Goal: Transaction & Acquisition: Purchase product/service

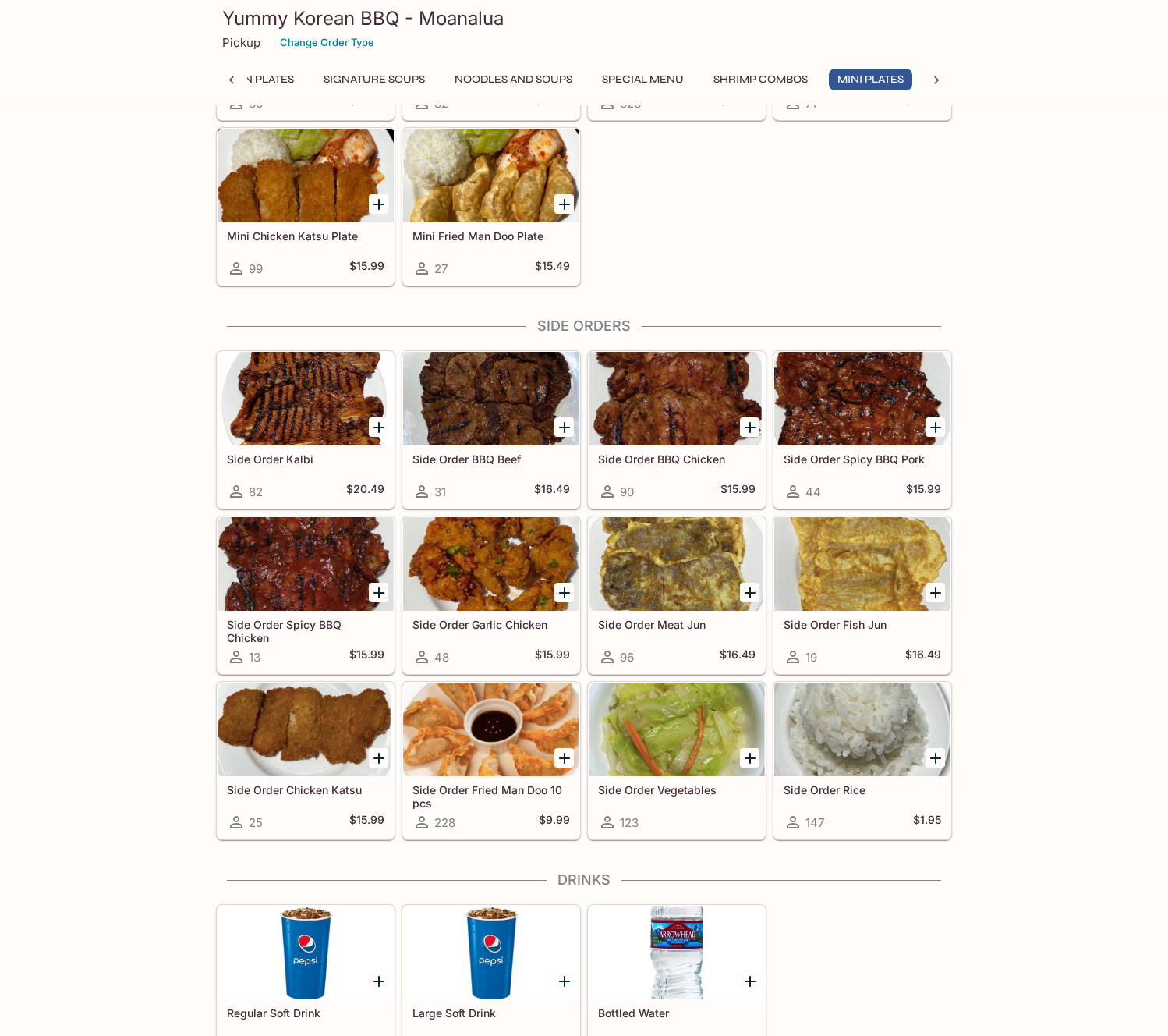
scroll to position [2201, 0]
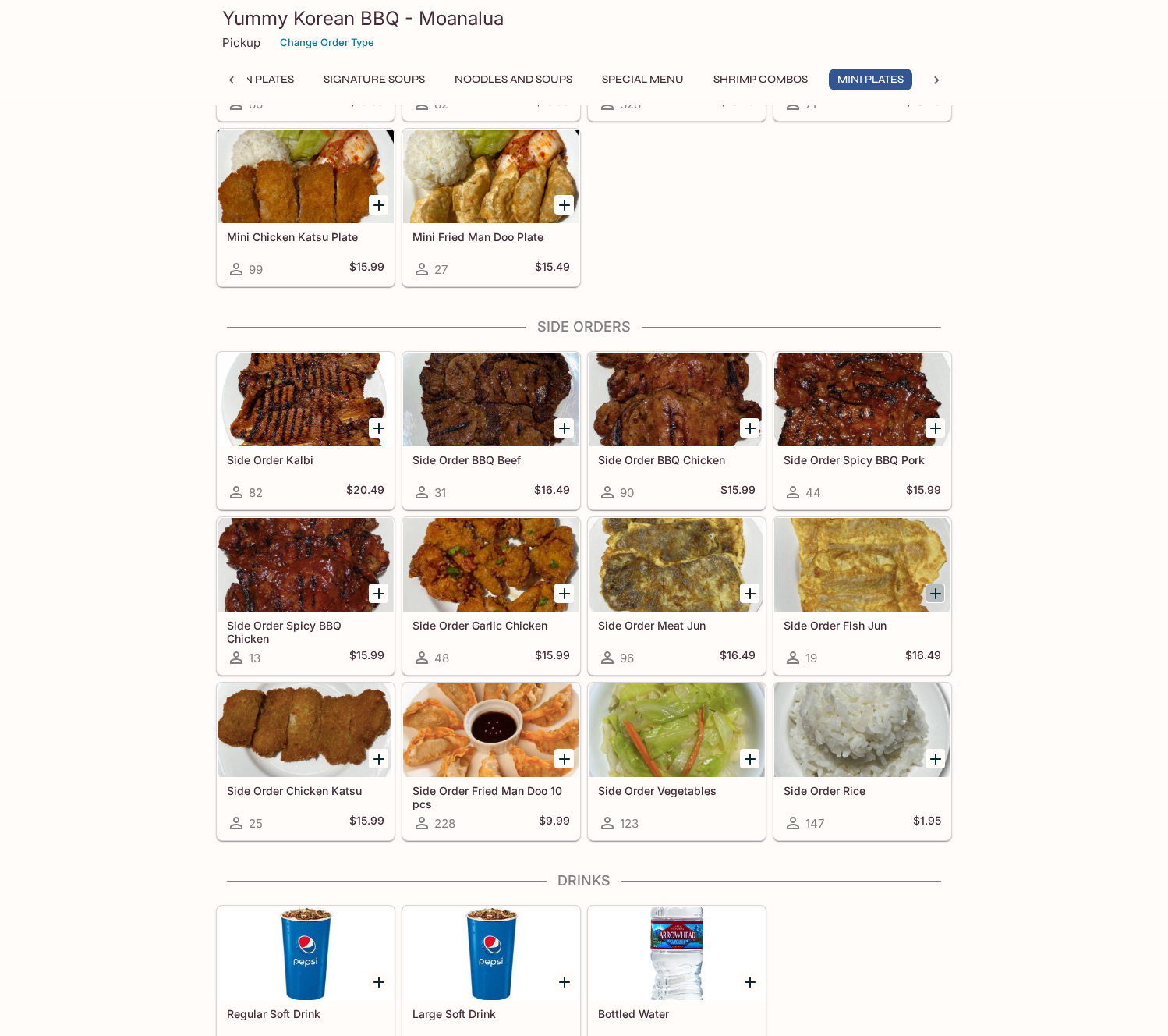
click at [935, 595] on icon "Add Side Order Fish Jun" at bounding box center [935, 593] width 11 height 11
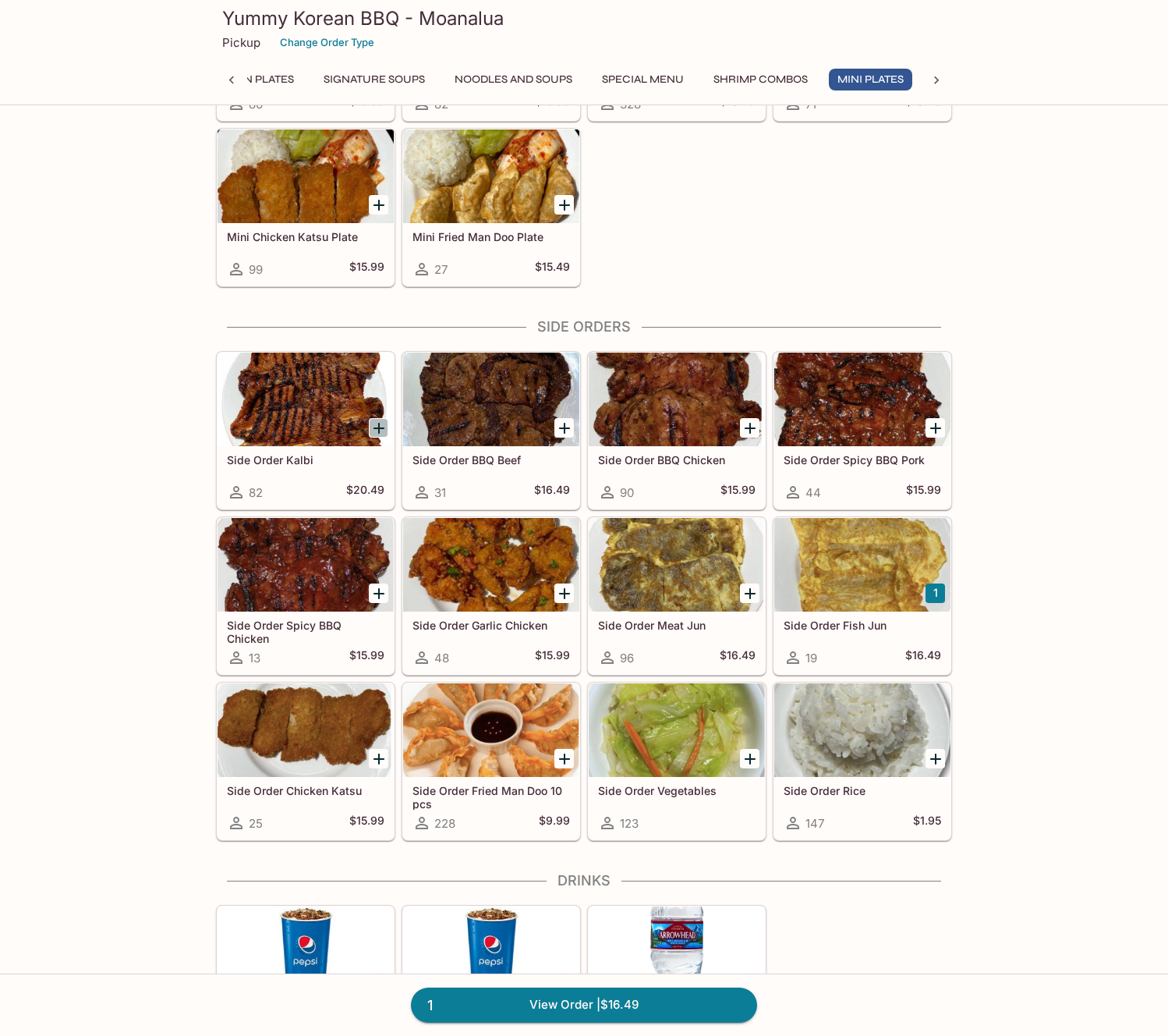
click at [378, 429] on icon "Add Side Order Kalbi" at bounding box center [379, 428] width 11 height 11
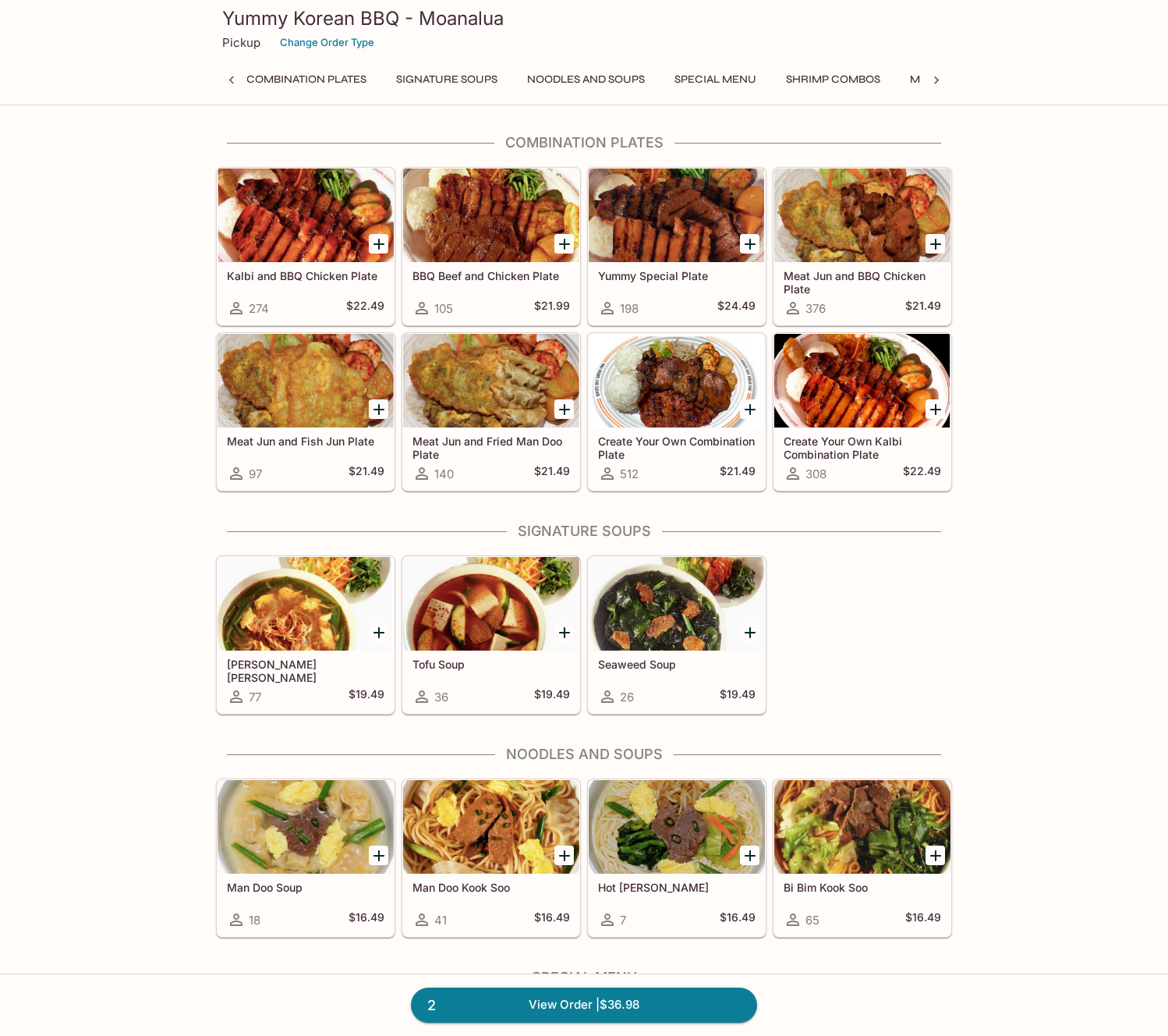
scroll to position [0, 0]
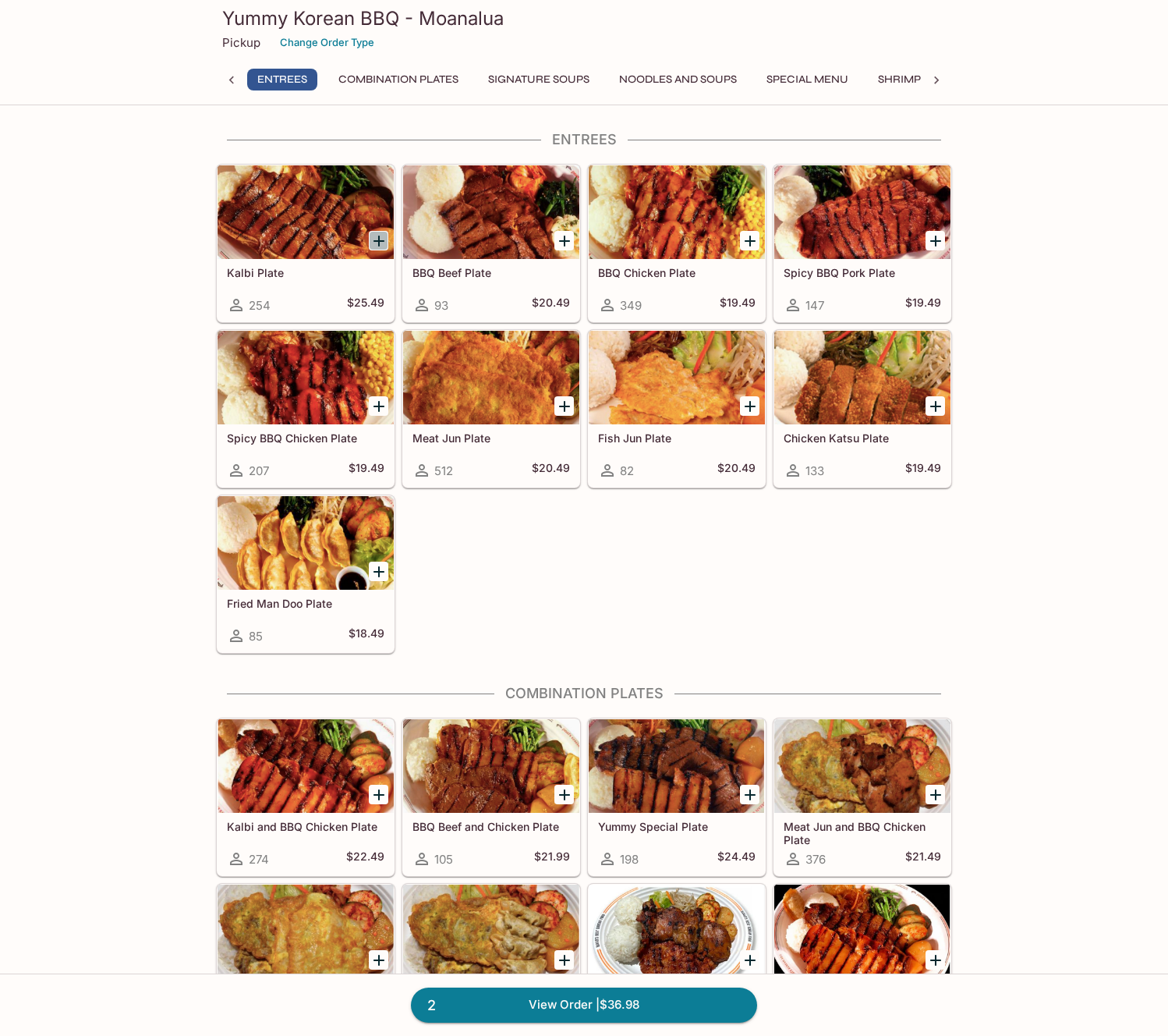
click at [380, 239] on icon "Add Kalbi Plate" at bounding box center [379, 240] width 18 height 18
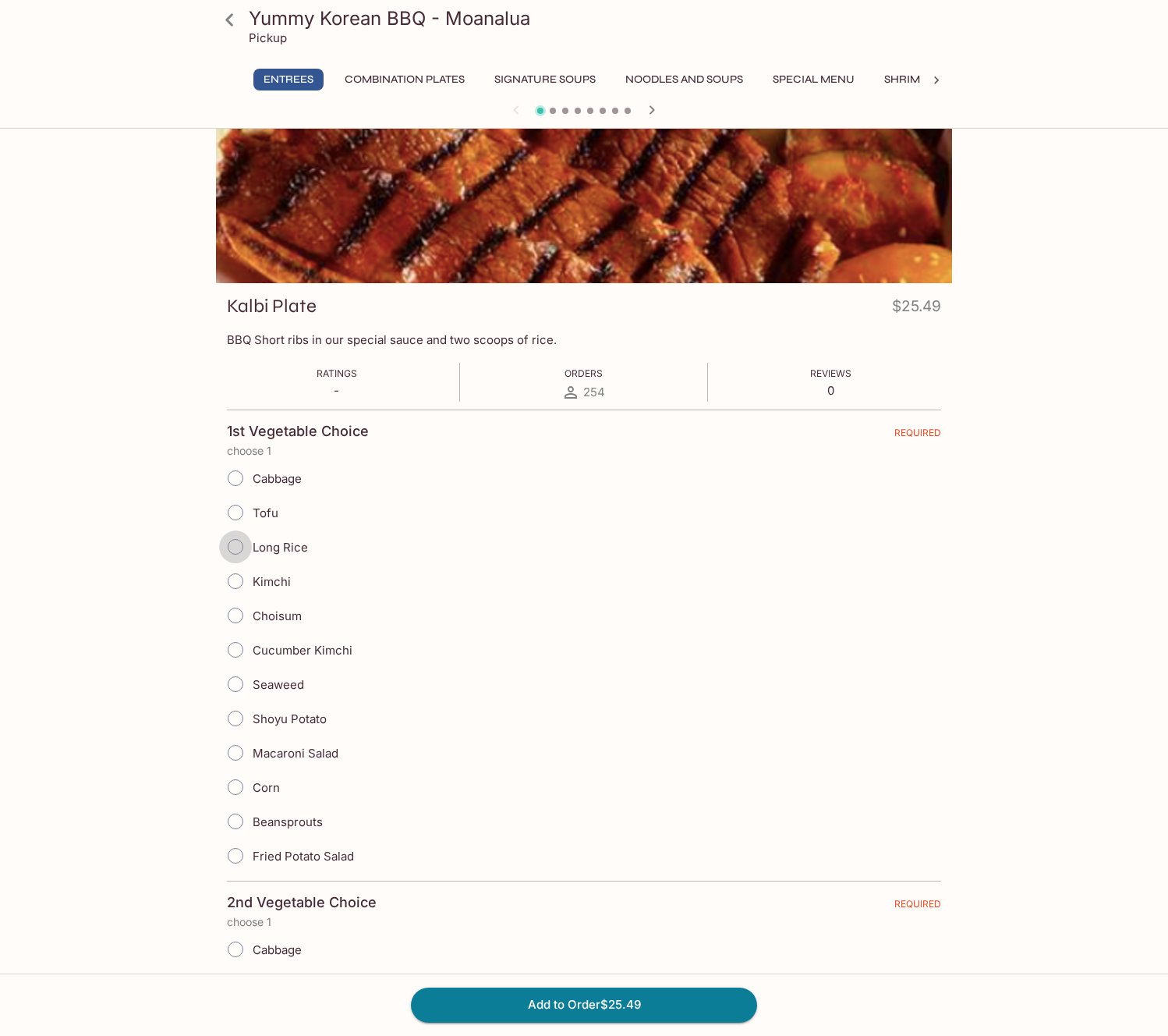
click at [235, 546] on input "Long Rice" at bounding box center [235, 546] width 33 height 33
radio input "true"
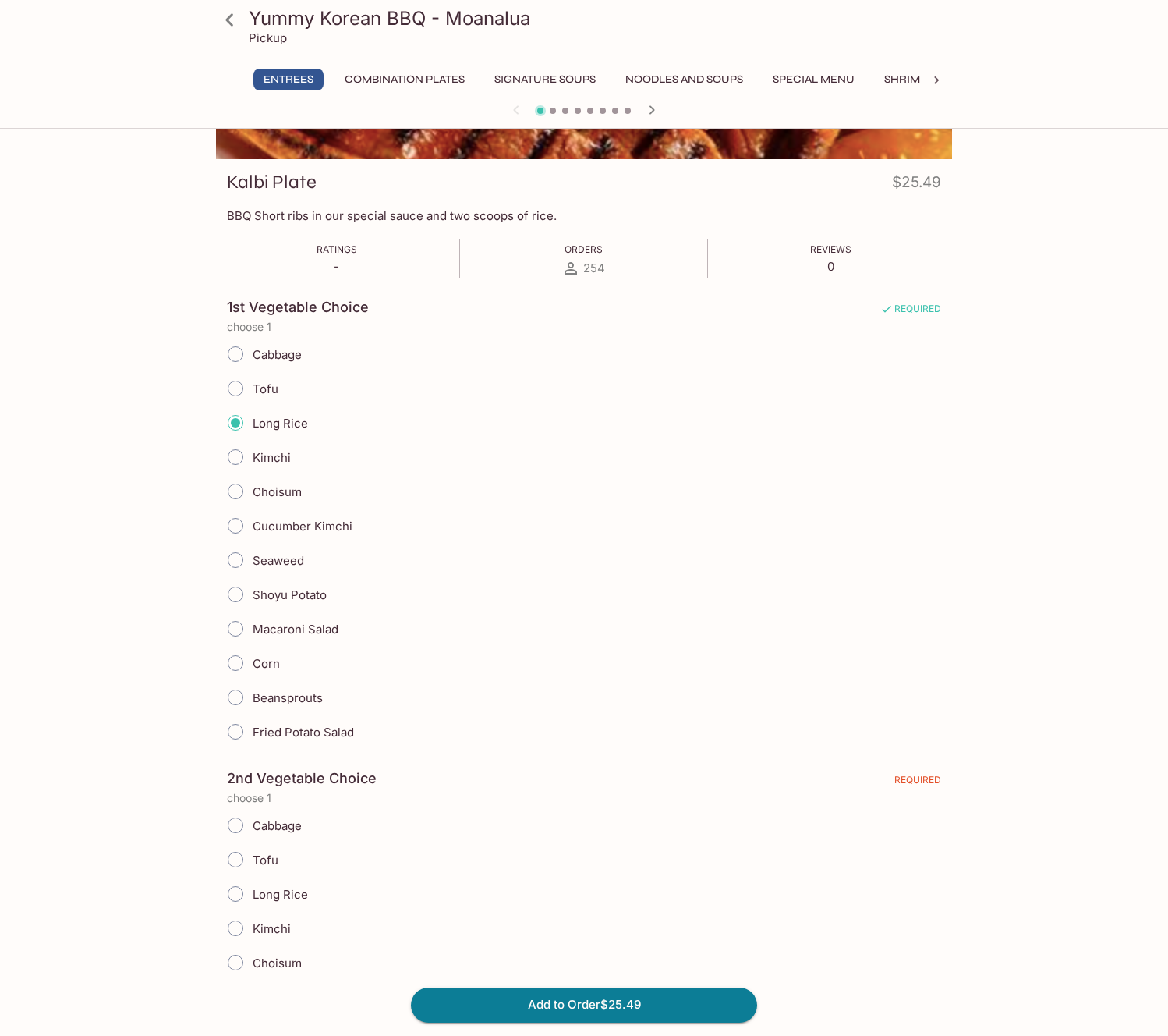
click at [229, 386] on input "Tofu" at bounding box center [235, 388] width 33 height 33
radio input "true"
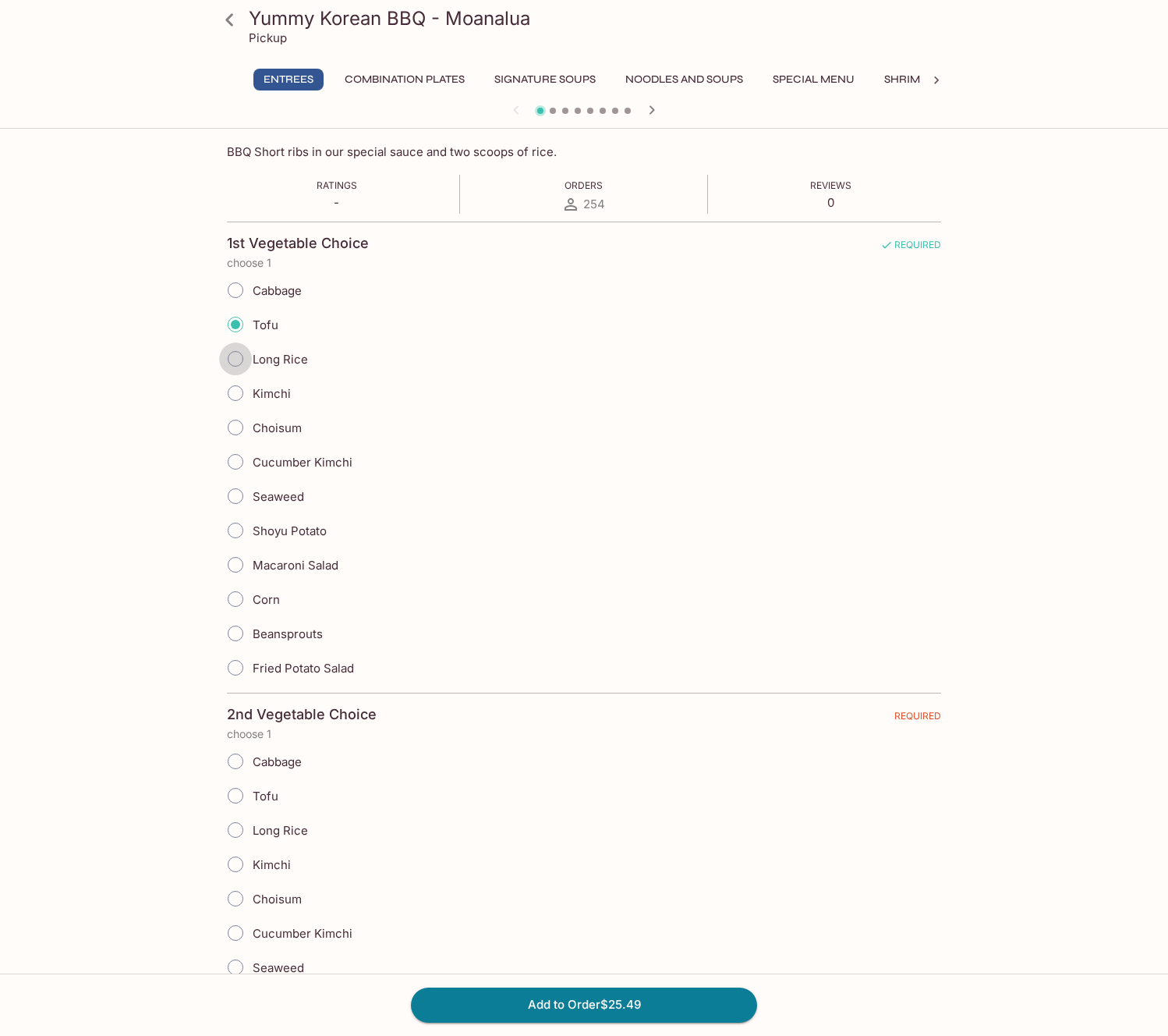
click at [231, 358] on input "Long Rice" at bounding box center [235, 359] width 33 height 33
radio input "true"
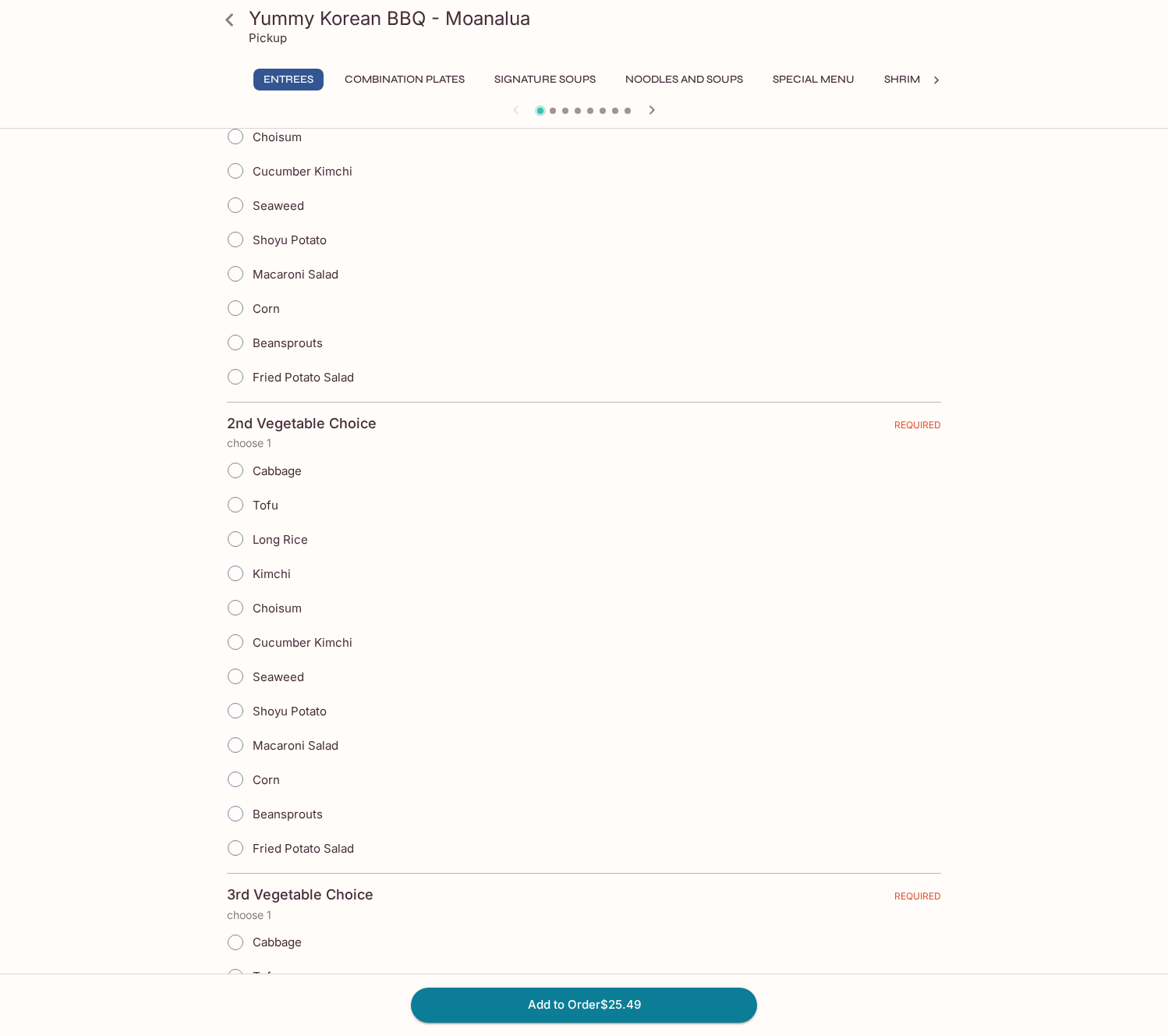
scroll to position [545, 0]
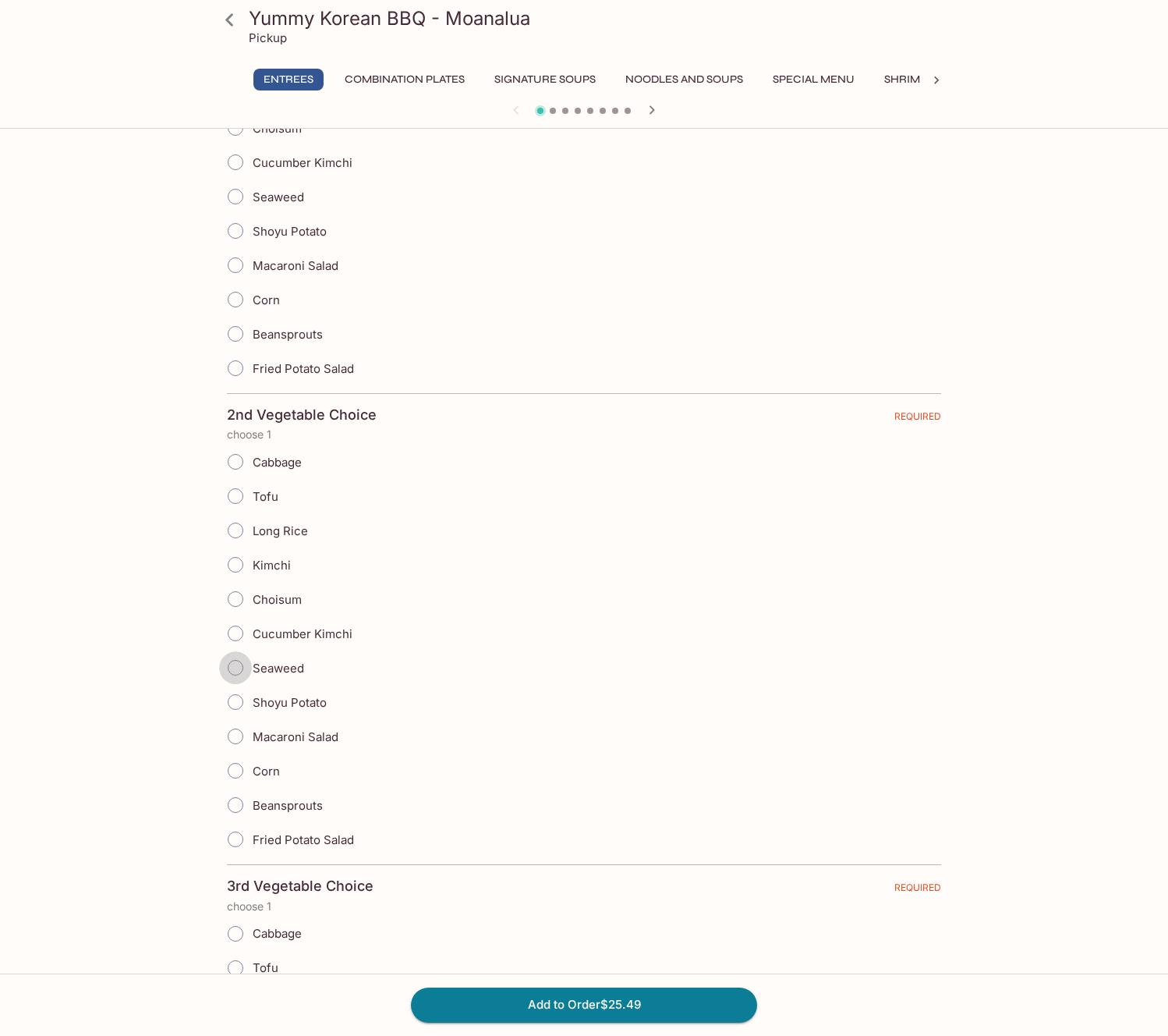
click at [235, 670] on input "Seaweed" at bounding box center [235, 668] width 33 height 33
radio input "true"
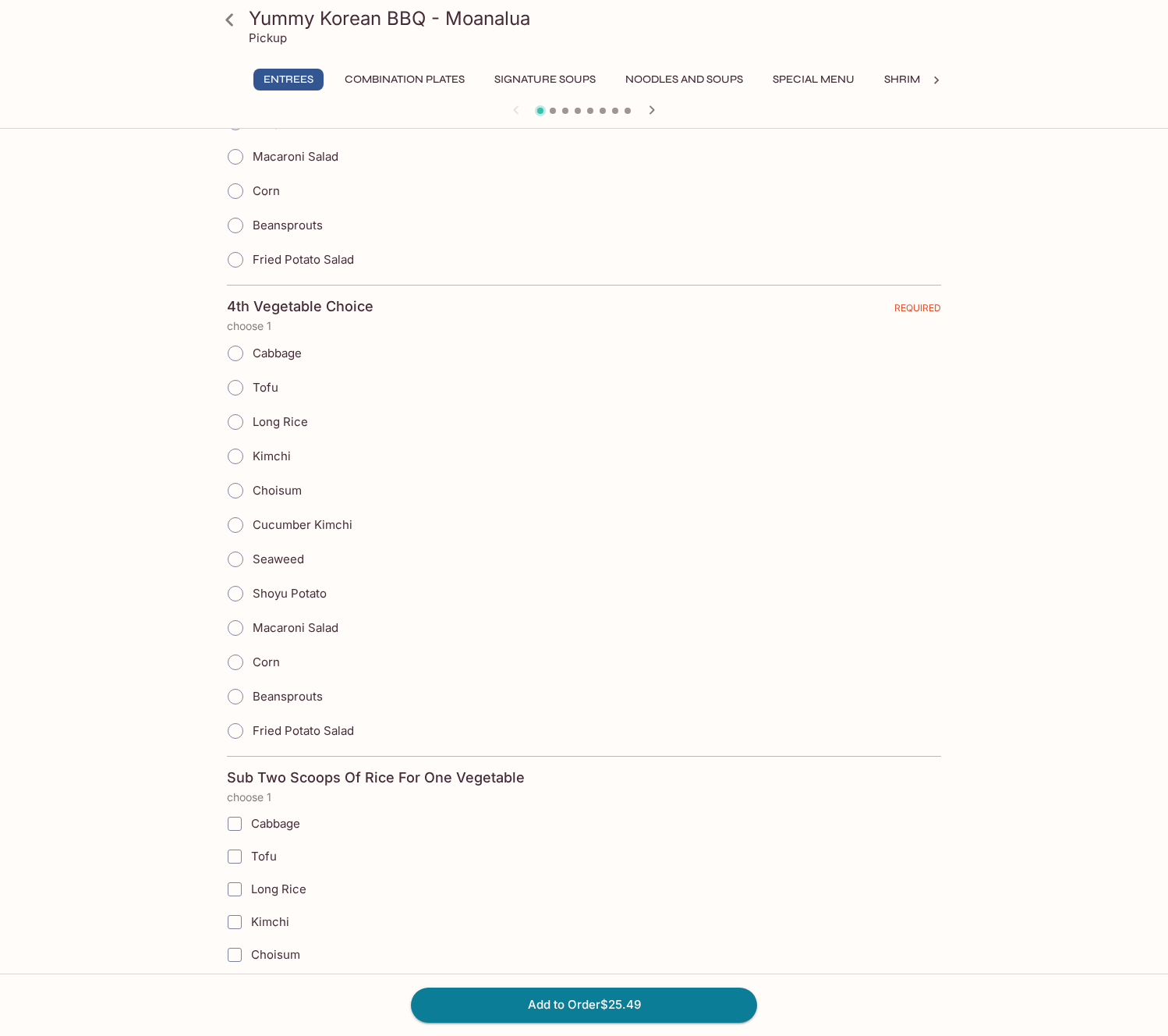
scroll to position [1622, 0]
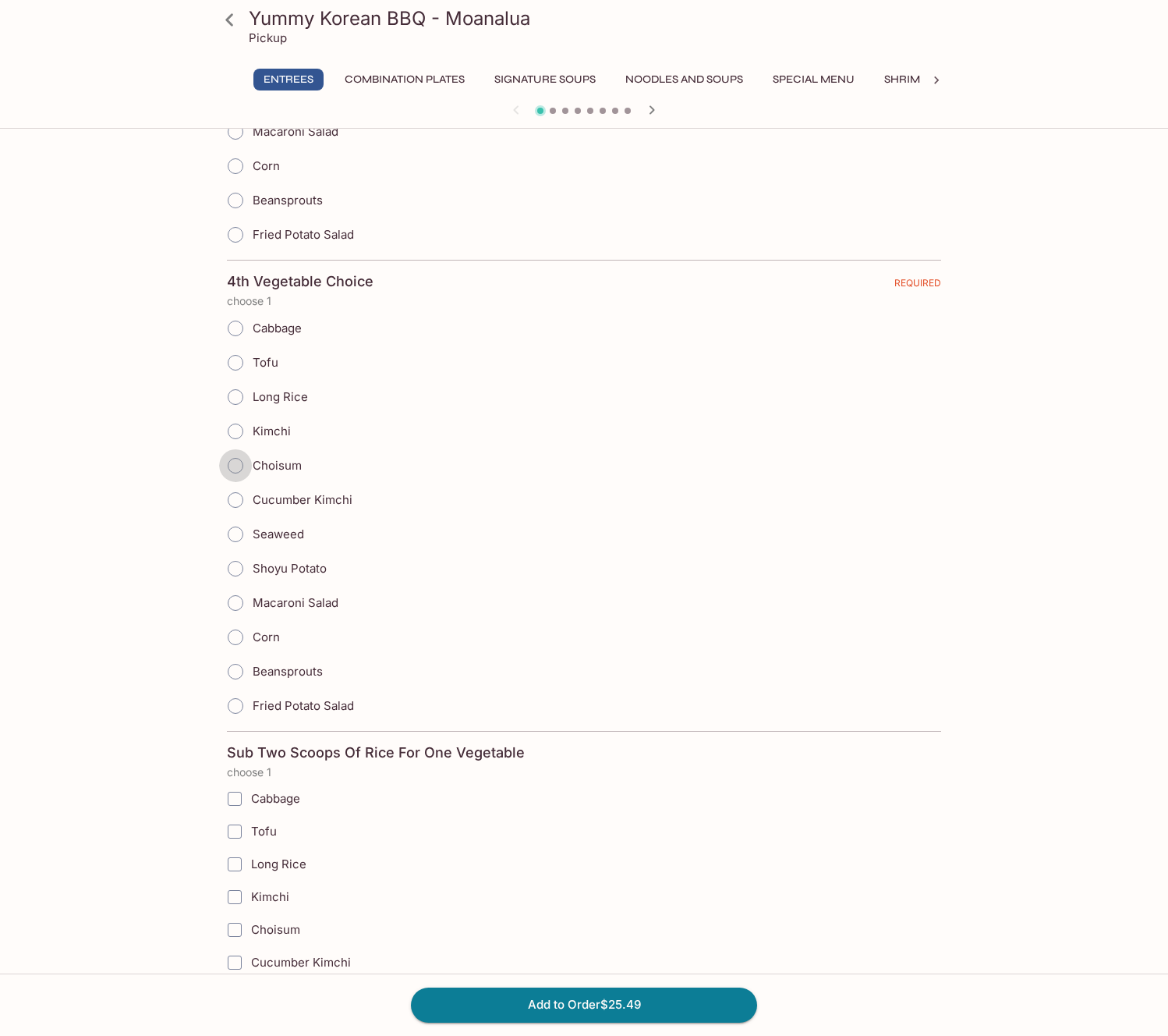
click at [238, 466] on input "Choisum" at bounding box center [235, 465] width 33 height 33
radio input "true"
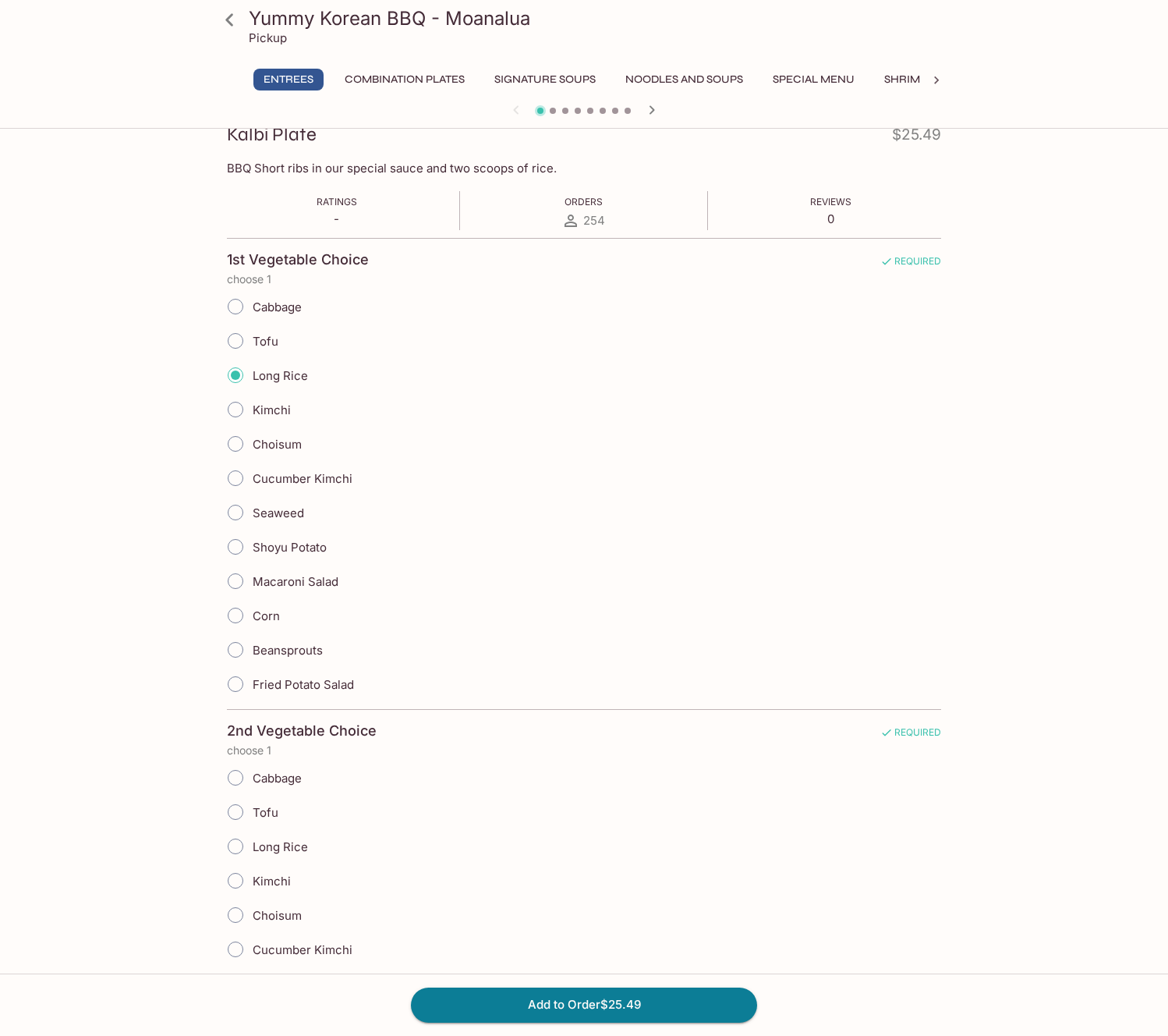
scroll to position [238, 0]
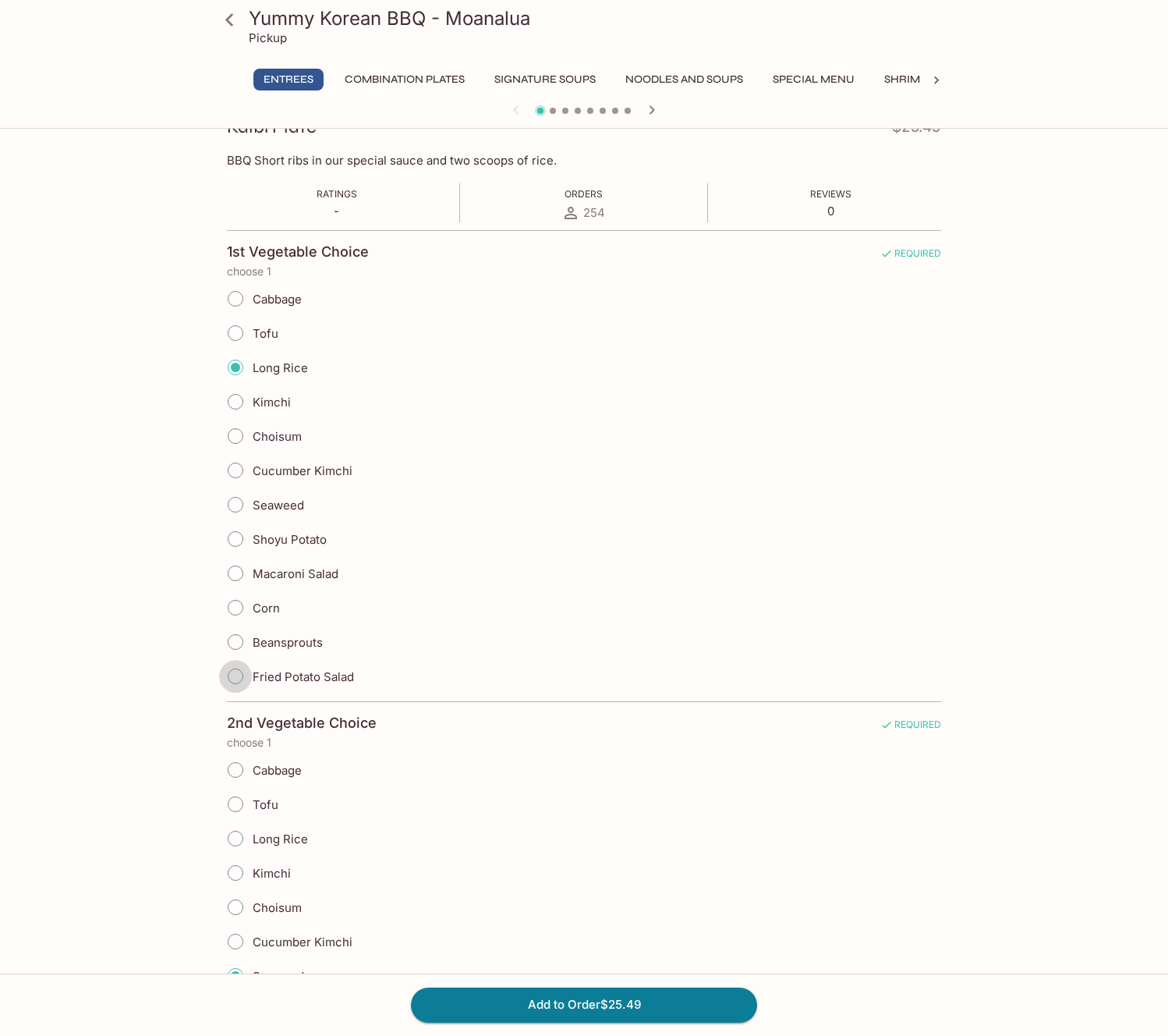
click at [249, 679] on input "Fried Potato Salad" at bounding box center [235, 677] width 33 height 33
radio input "true"
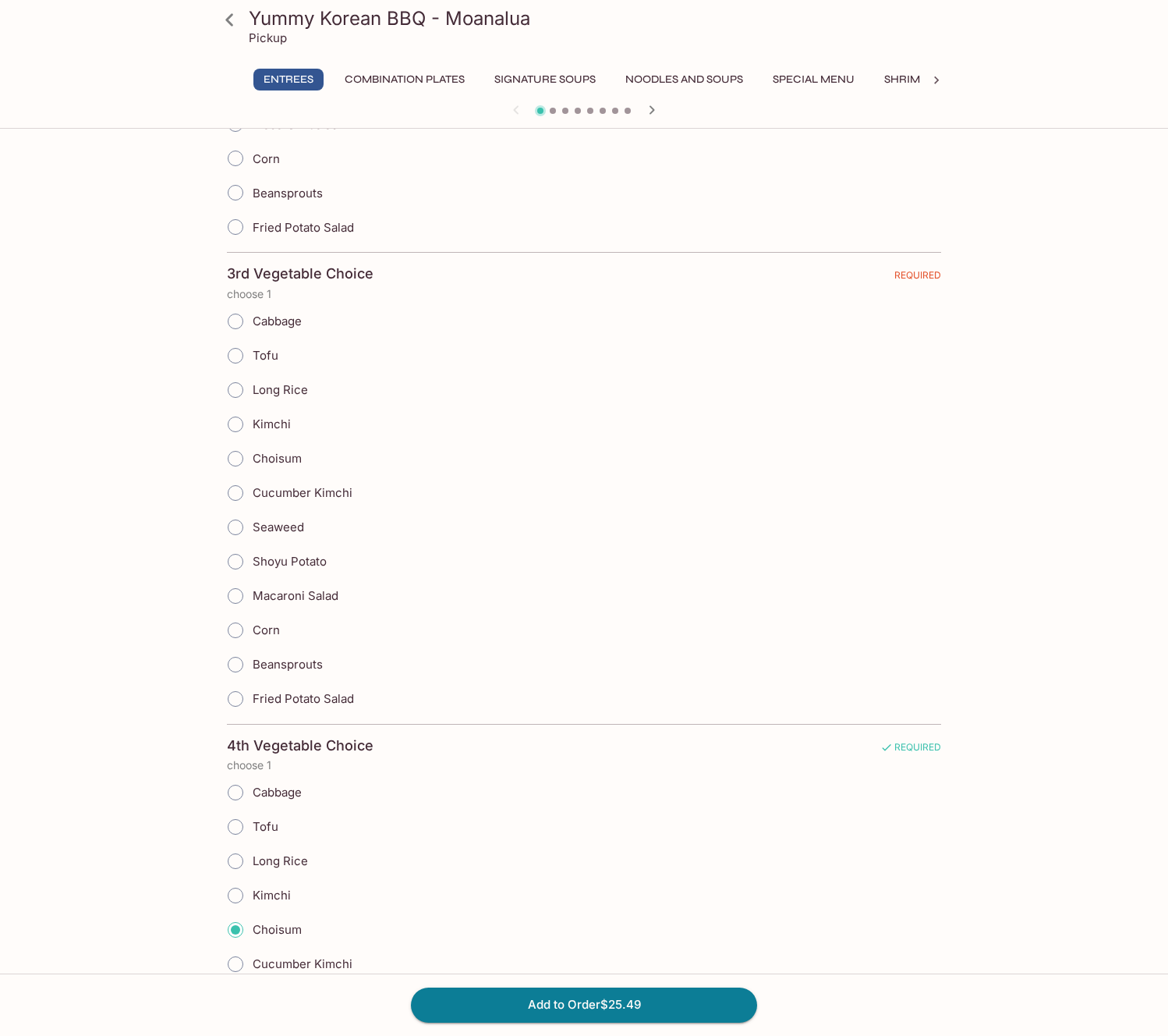
scroll to position [1156, 0]
click at [231, 461] on input "Choisum" at bounding box center [235, 460] width 33 height 33
radio input "true"
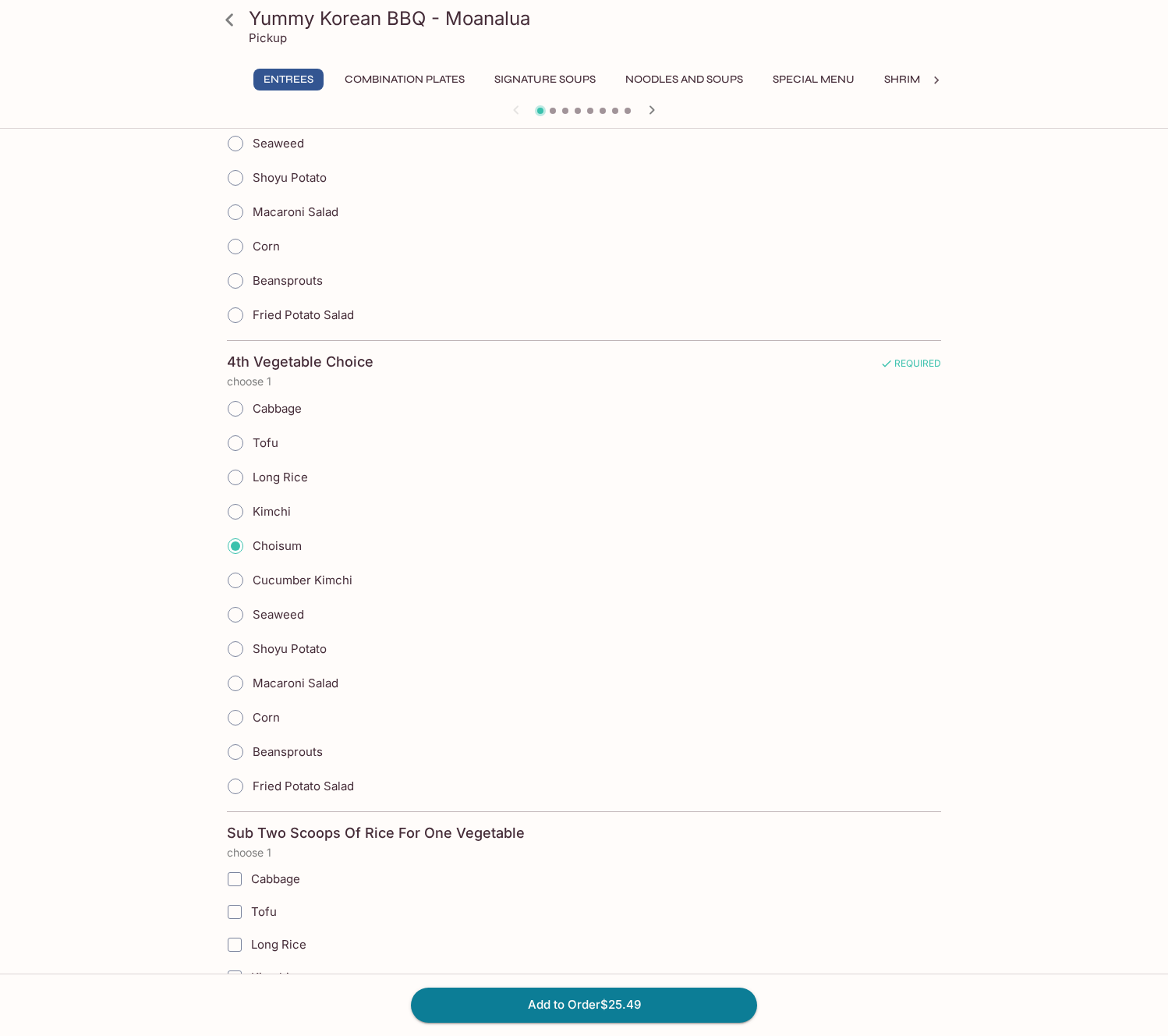
scroll to position [1543, 0]
click at [239, 443] on input "Tofu" at bounding box center [235, 441] width 33 height 33
radio input "true"
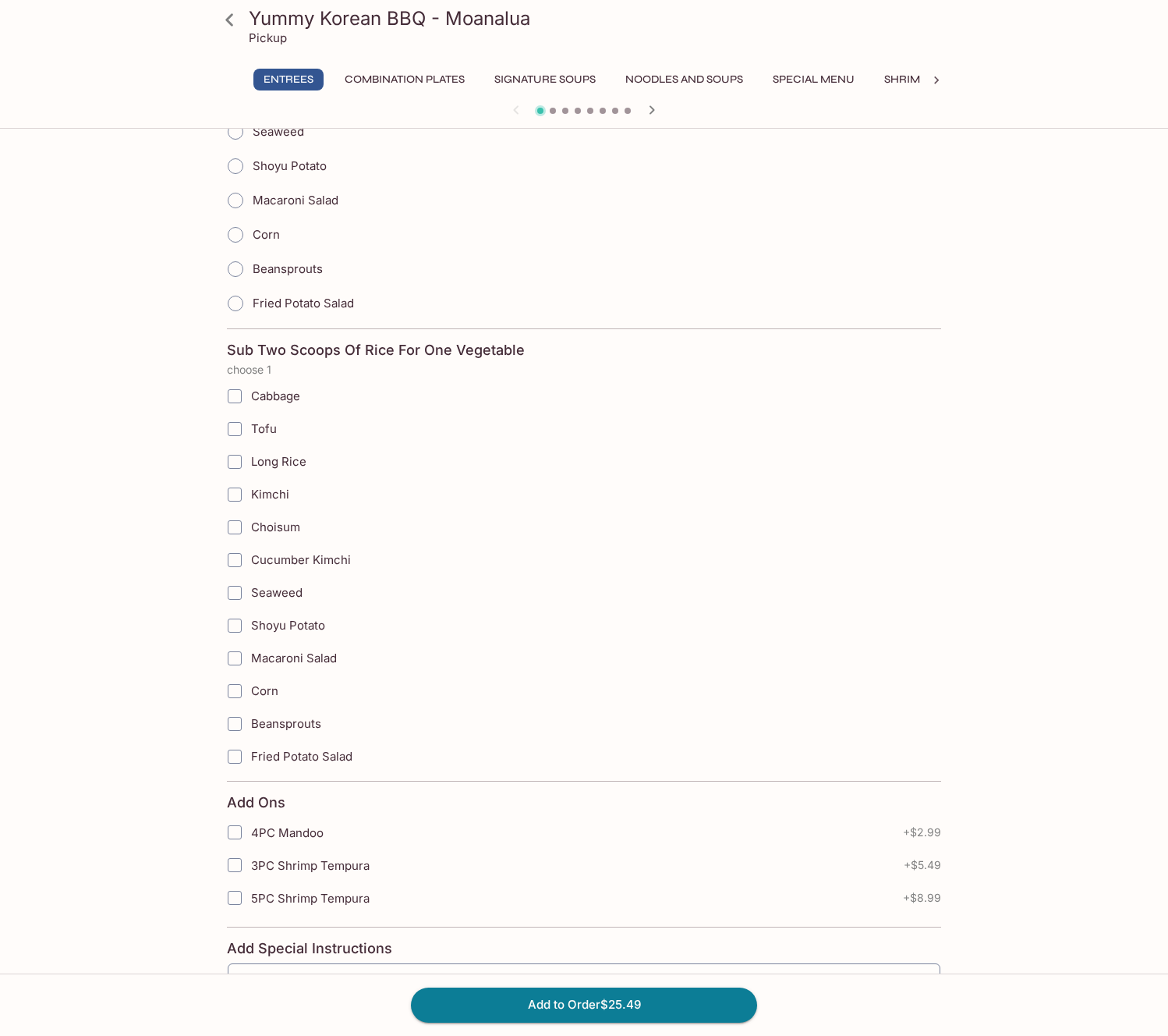
scroll to position [2029, 0]
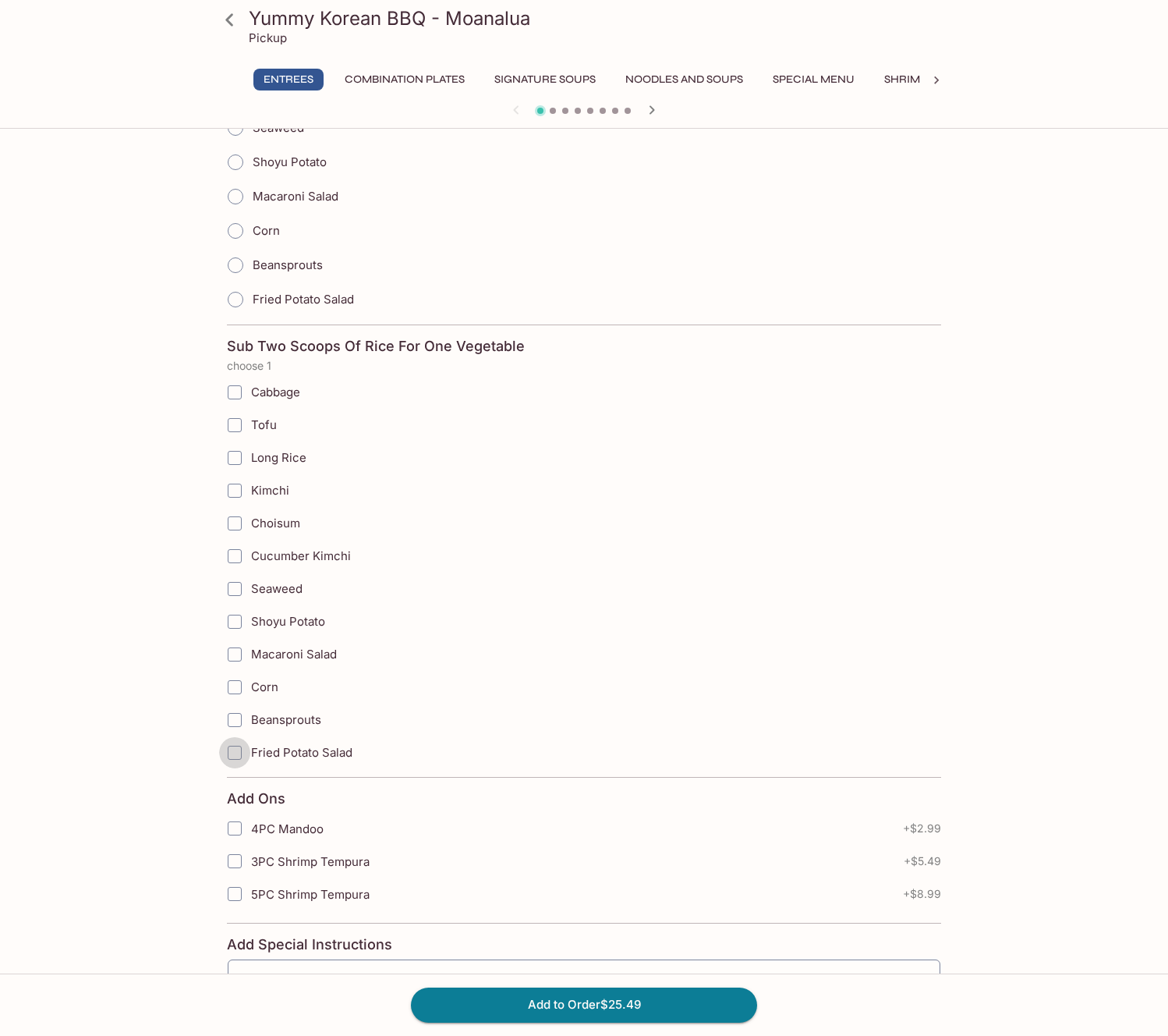
click at [237, 758] on input "Fried Potato Salad" at bounding box center [234, 753] width 31 height 31
checkbox input "true"
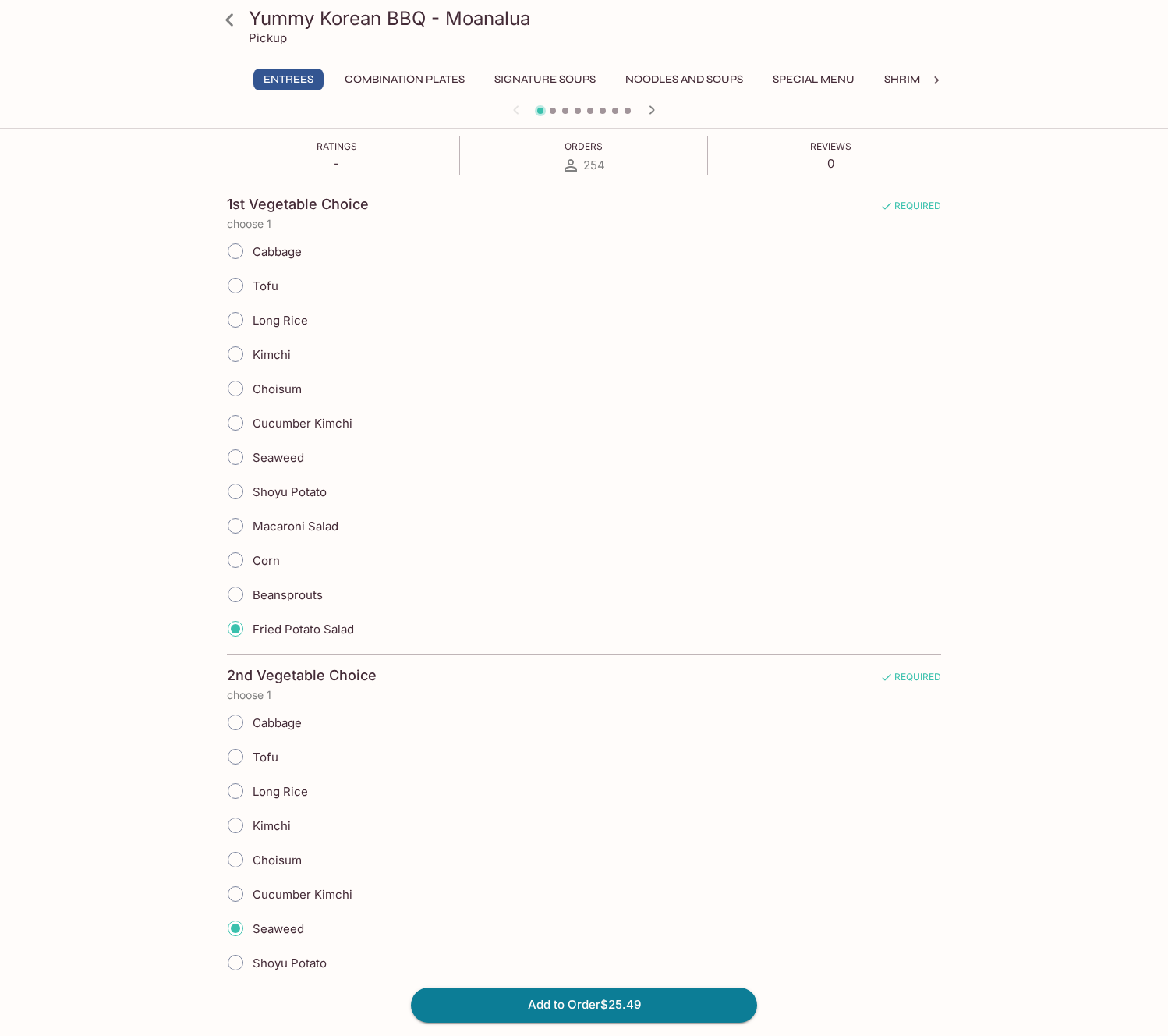
scroll to position [0, 0]
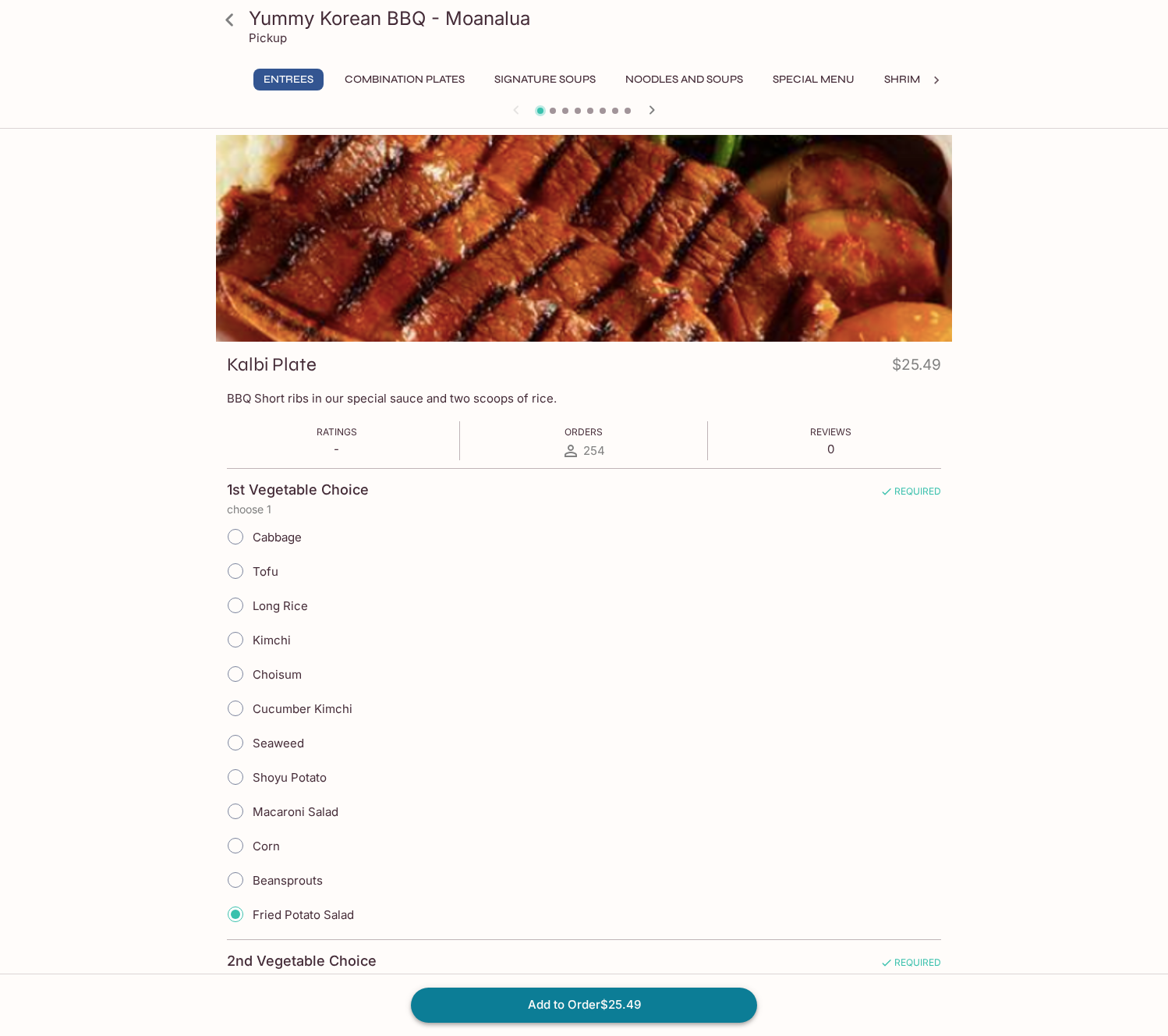
click at [587, 1003] on button "Add to Order $25.49" at bounding box center [583, 1004] width 346 height 35
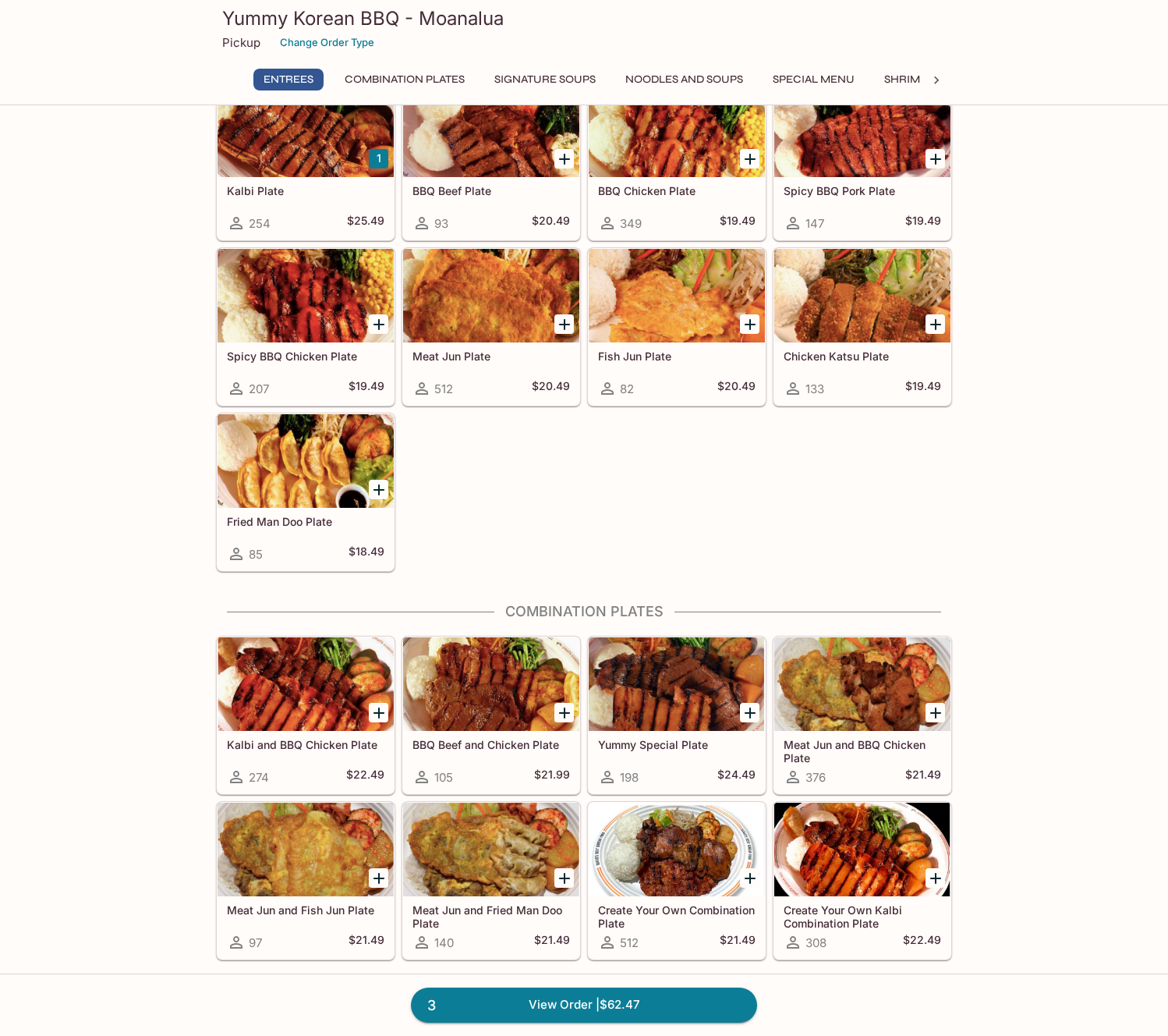
scroll to position [510, 0]
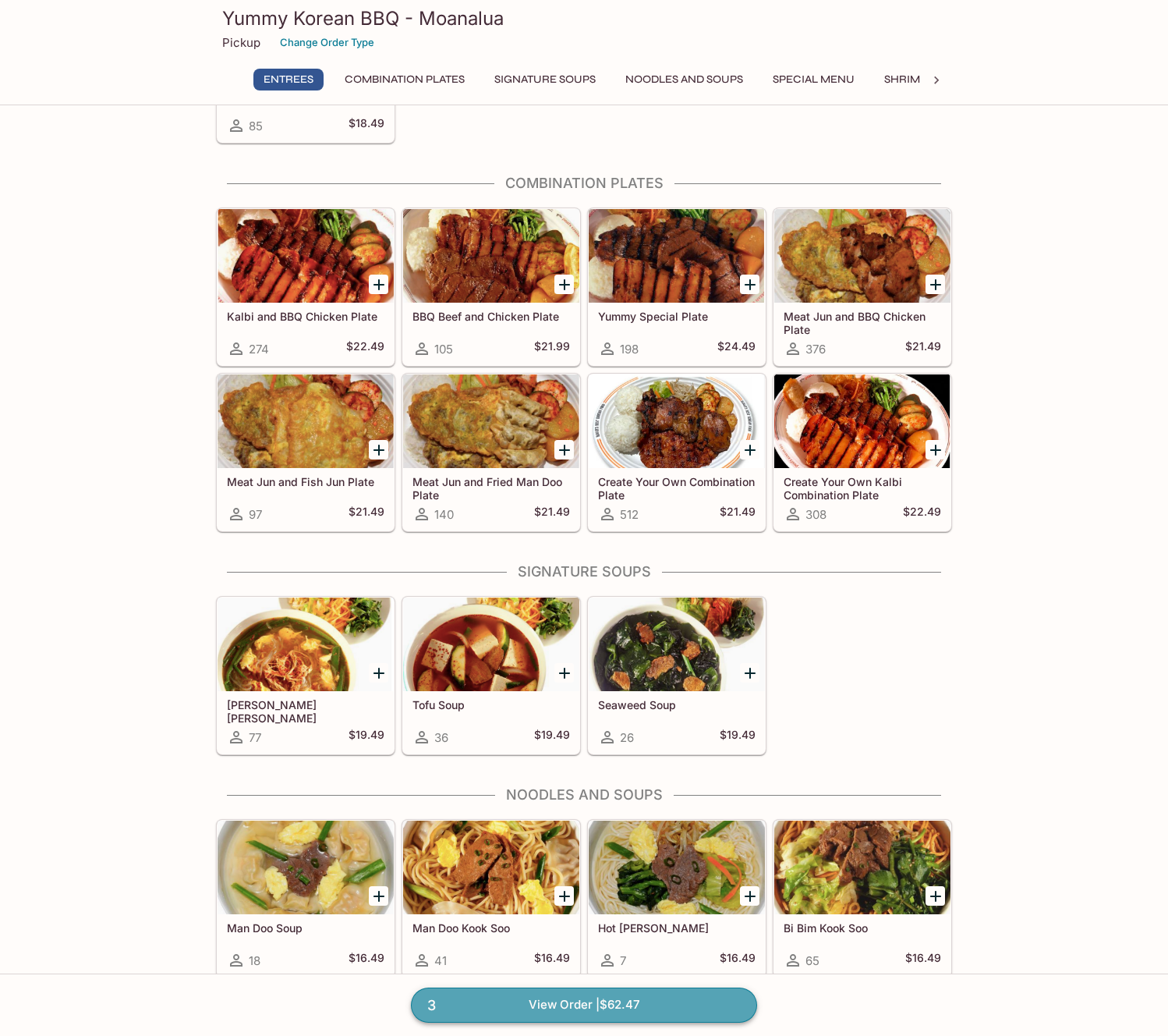
click at [571, 1005] on link "3 View Order | $62.47" at bounding box center [583, 1004] width 346 height 35
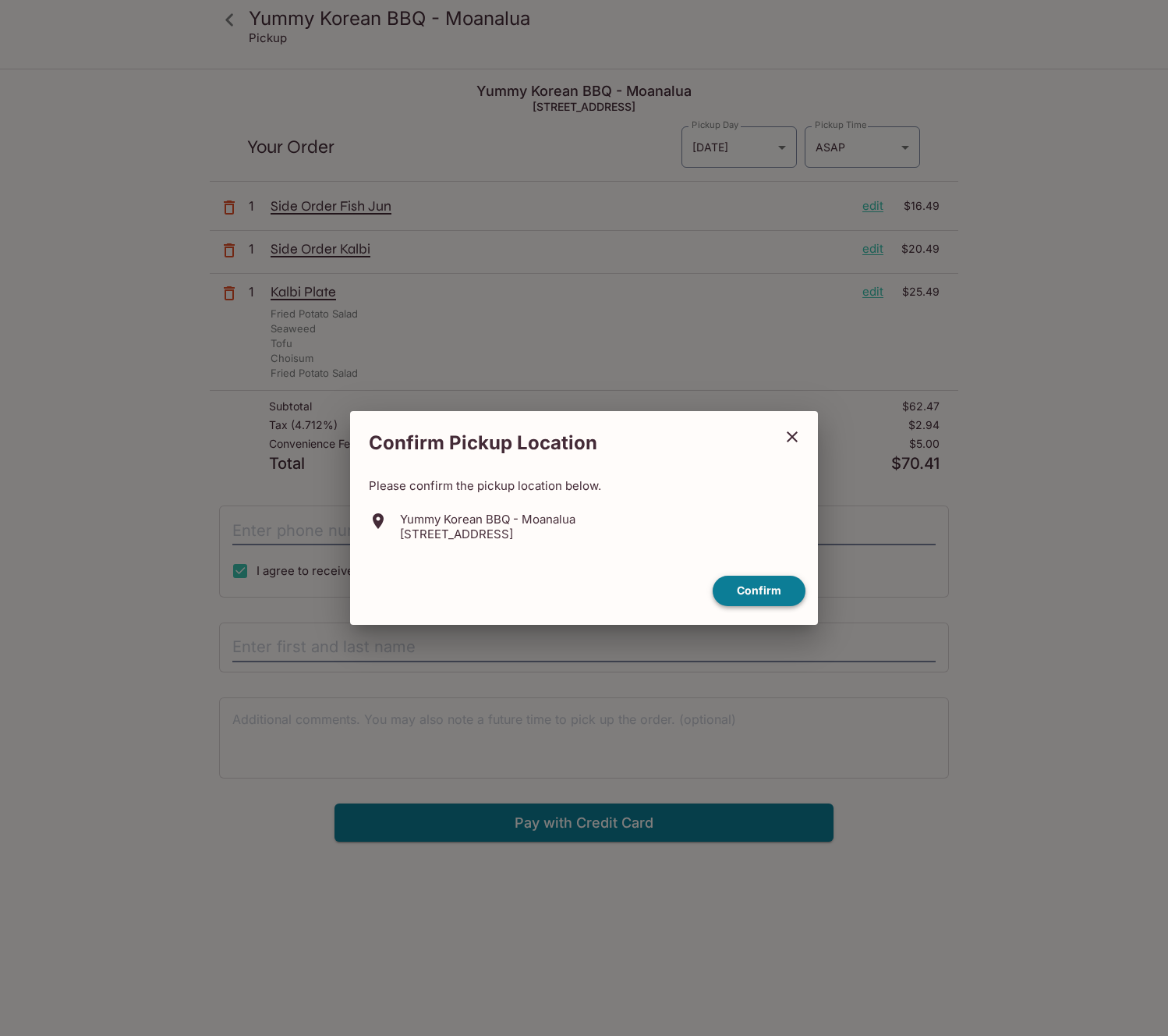
click at [768, 593] on button "Confirm" at bounding box center [759, 591] width 93 height 31
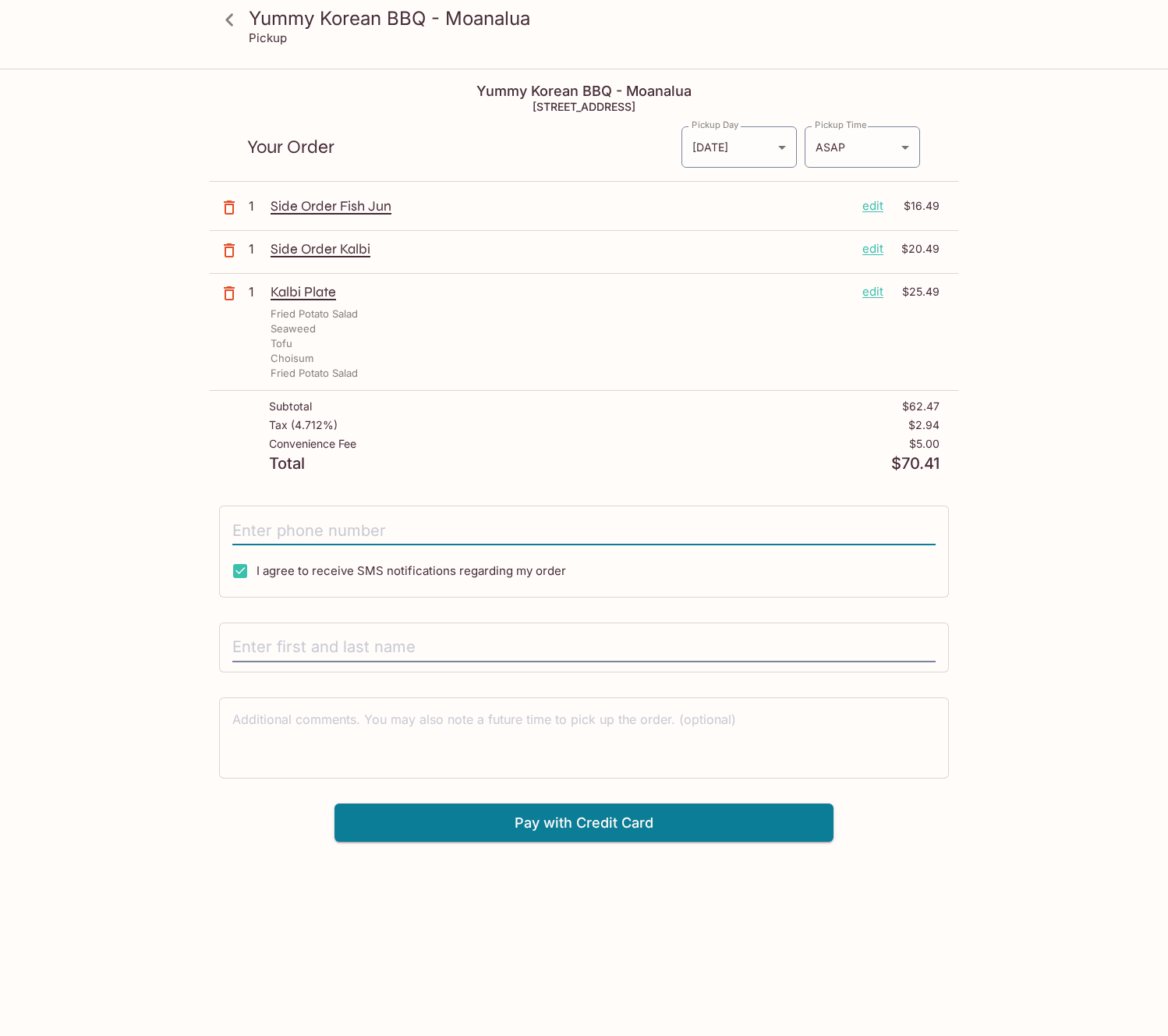
click at [359, 526] on input "tel" at bounding box center [584, 530] width 703 height 30
type input "[PHONE_NUMBER]"
click at [349, 648] on input "text" at bounding box center [584, 647] width 703 height 30
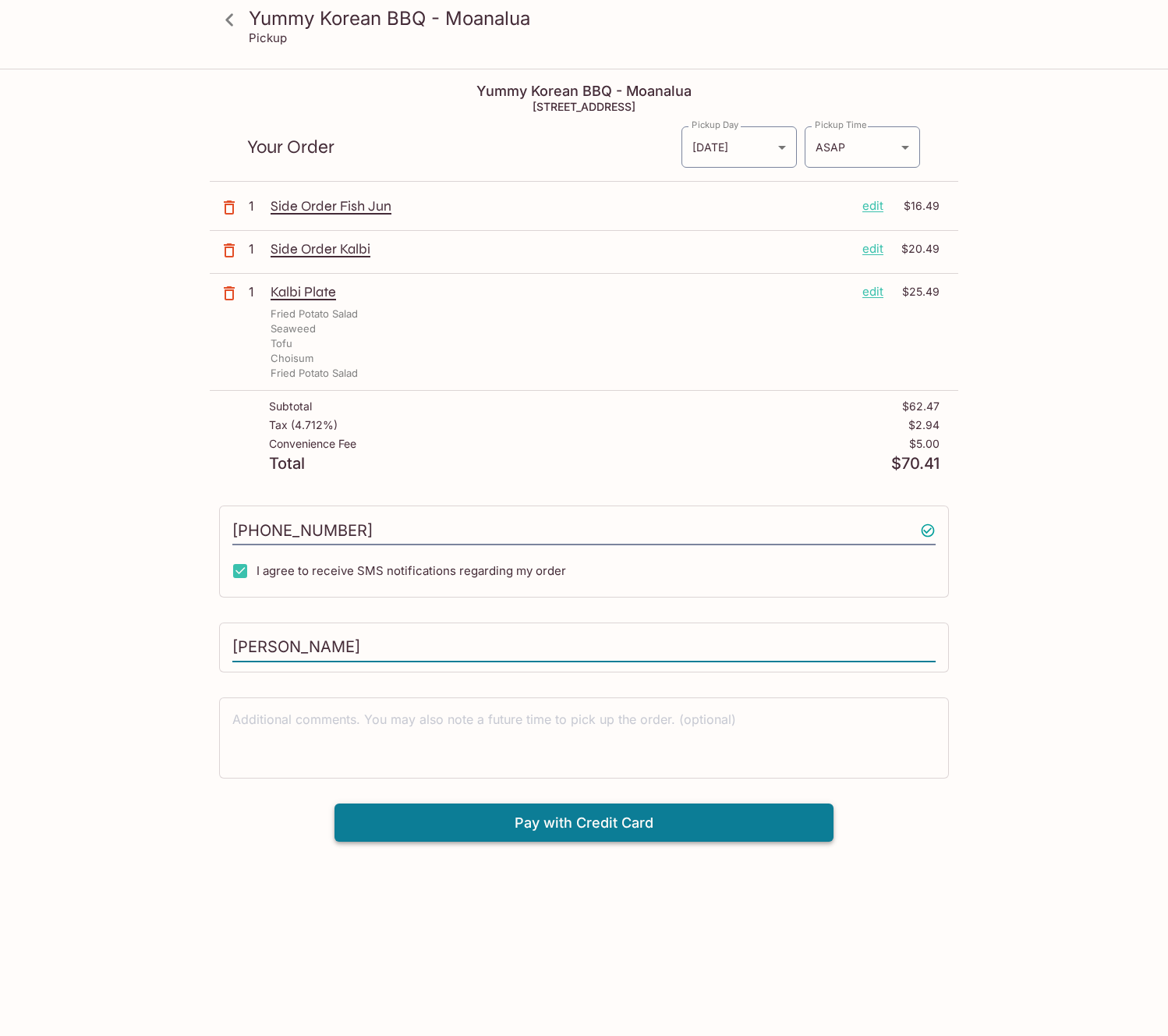
type input "[PERSON_NAME]"
click at [571, 828] on button "Pay with Credit Card" at bounding box center [584, 823] width 499 height 39
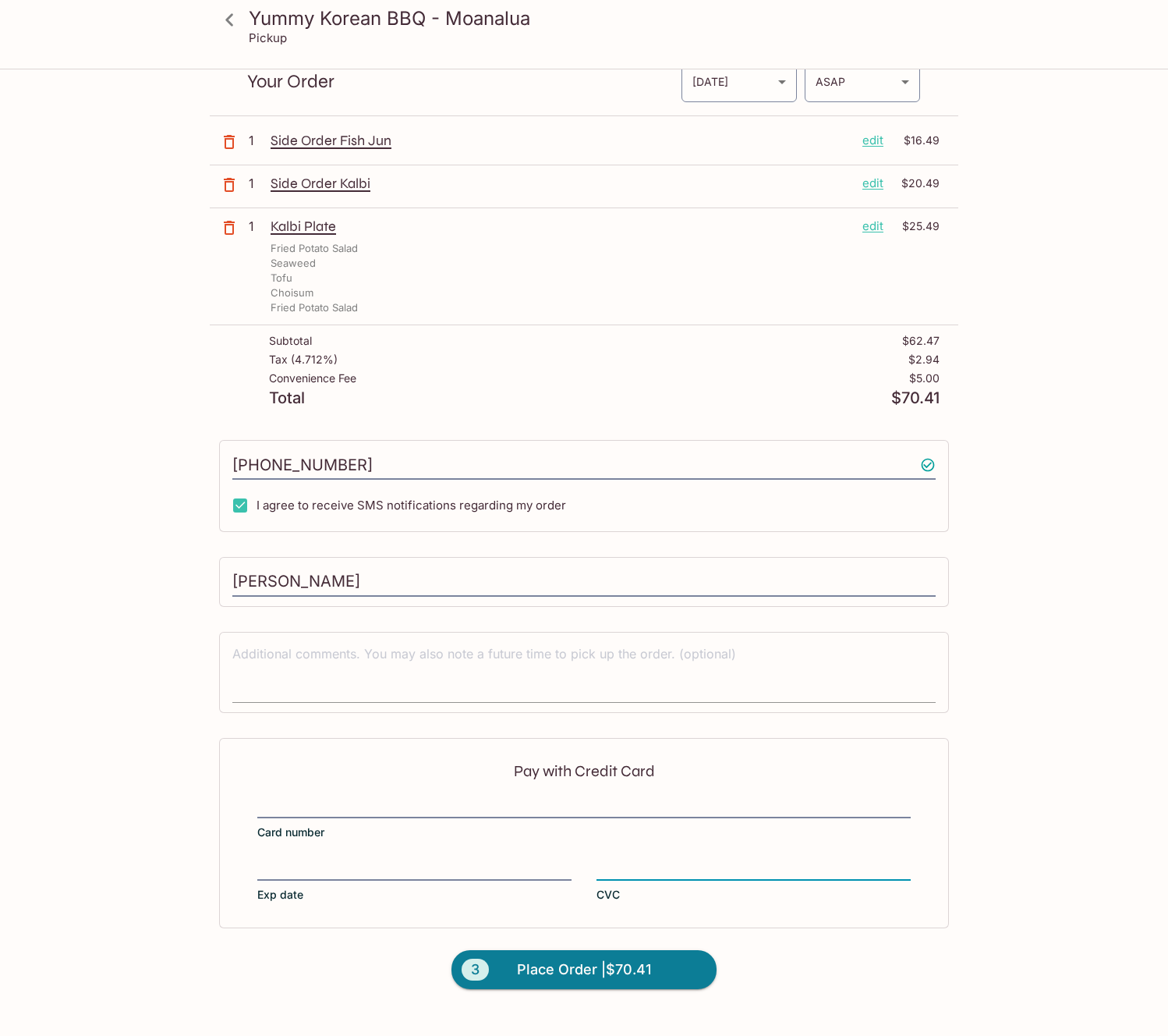
scroll to position [70, 0]
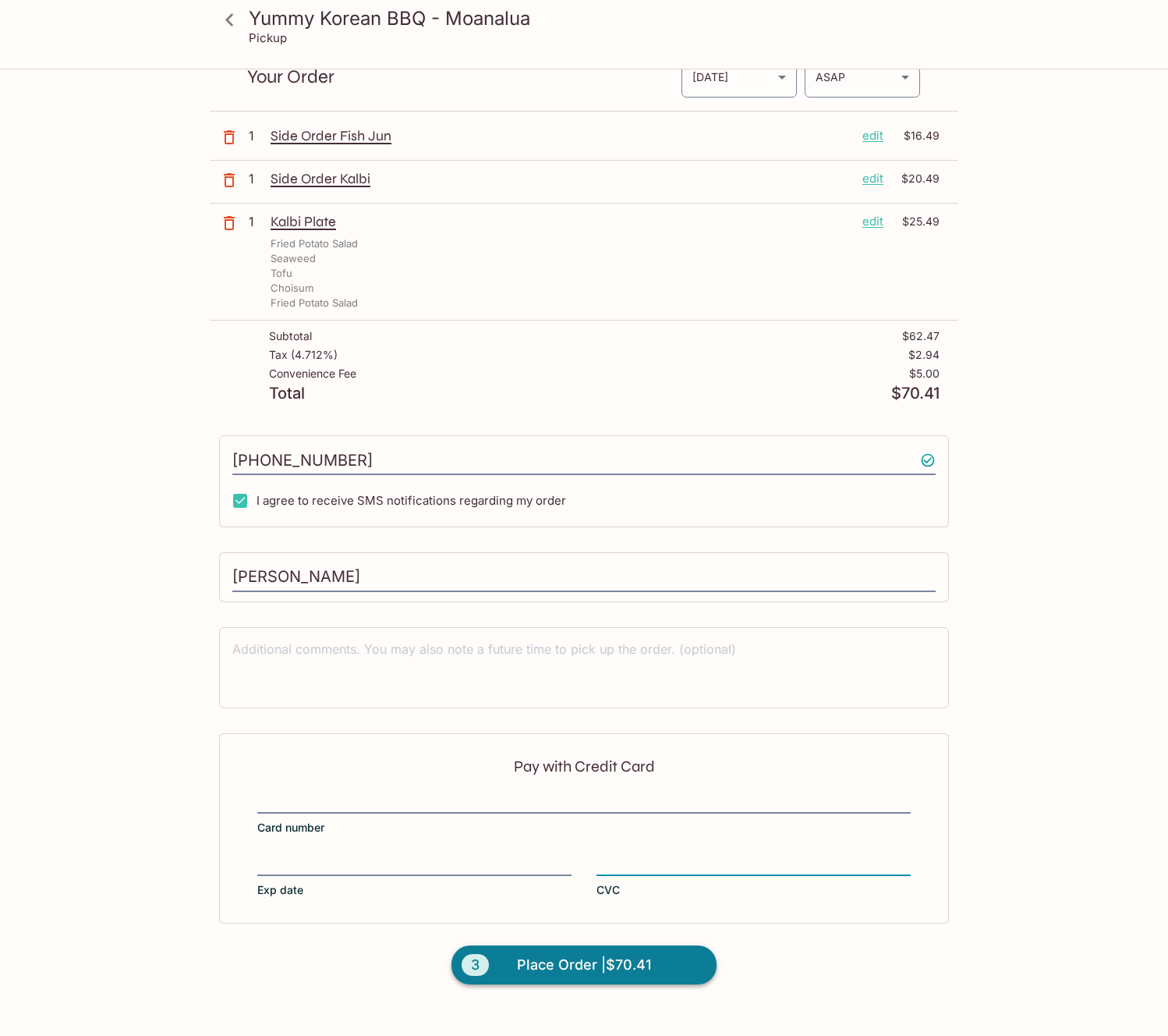
click at [562, 975] on span "Place Order | $70.41" at bounding box center [584, 965] width 134 height 25
